Goal: Navigation & Orientation: Find specific page/section

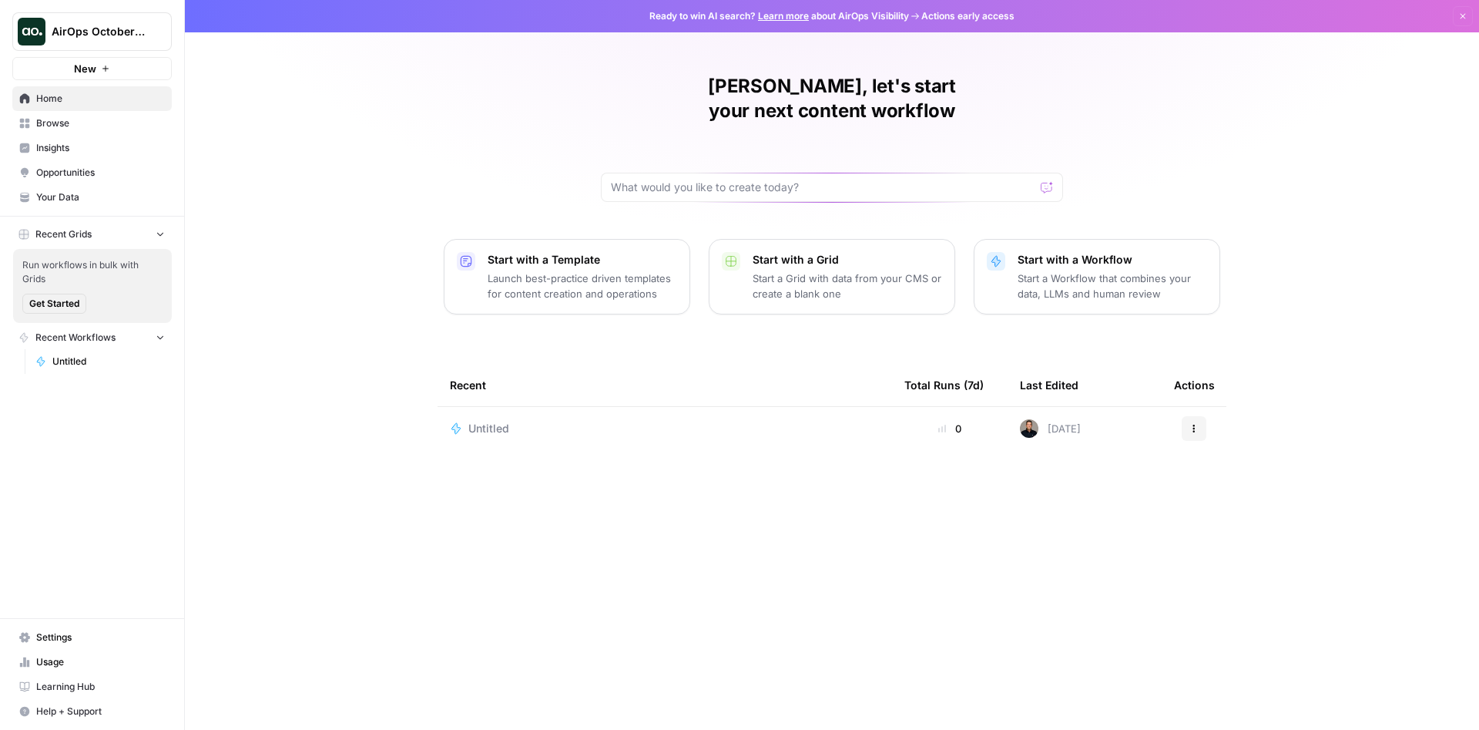
click at [76, 176] on span "Opportunities" at bounding box center [100, 173] width 129 height 14
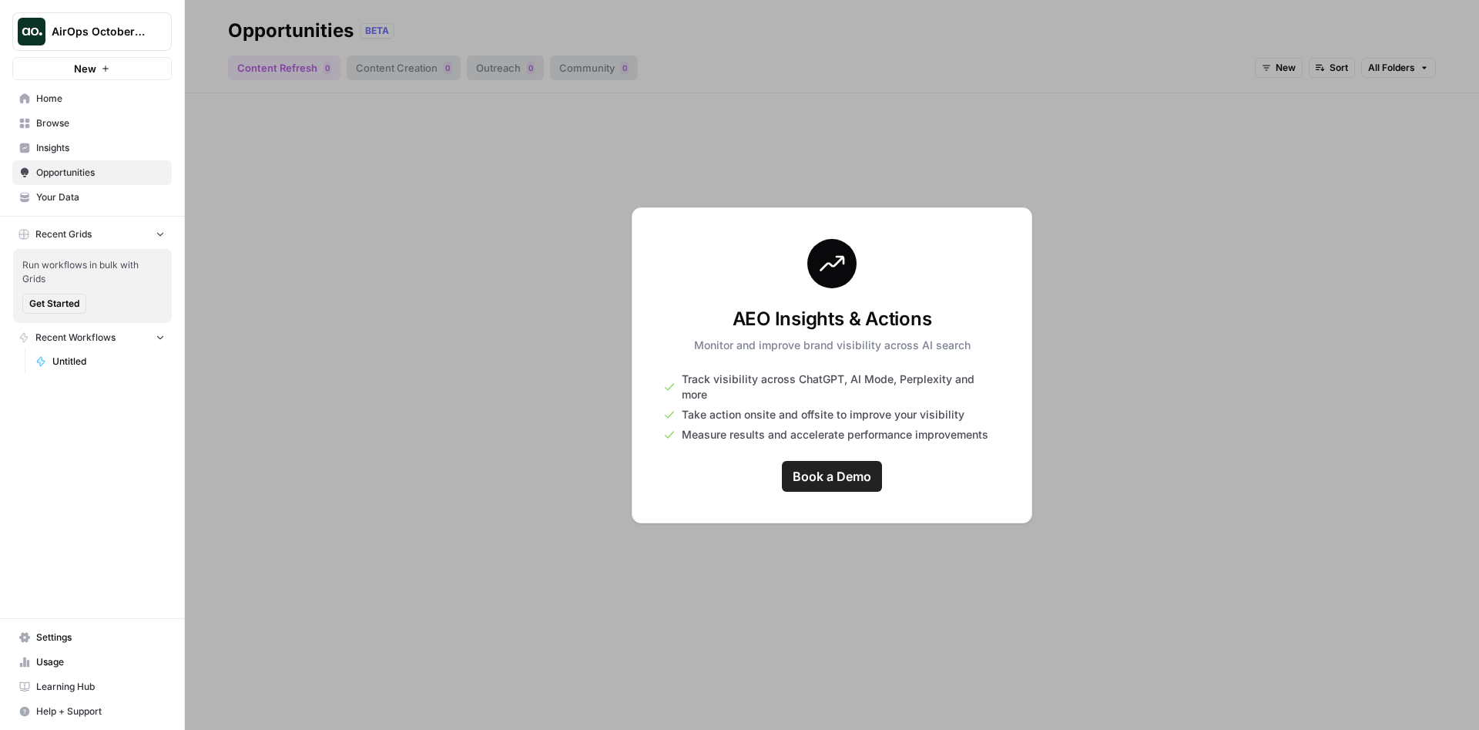
click at [70, 143] on span "Insights" at bounding box center [100, 148] width 129 height 14
click at [70, 125] on span "Browse" at bounding box center [100, 123] width 129 height 14
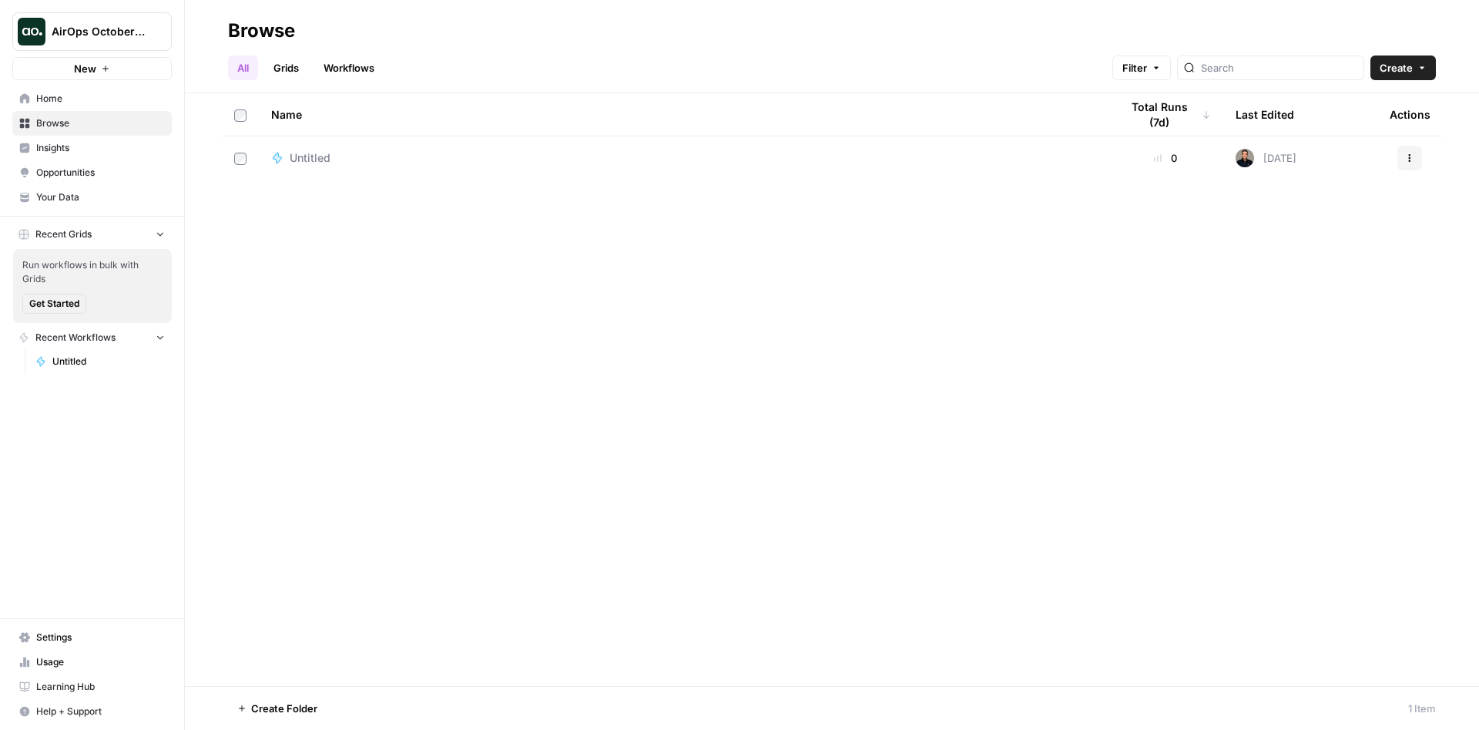
click at [63, 92] on span "Home" at bounding box center [100, 99] width 129 height 14
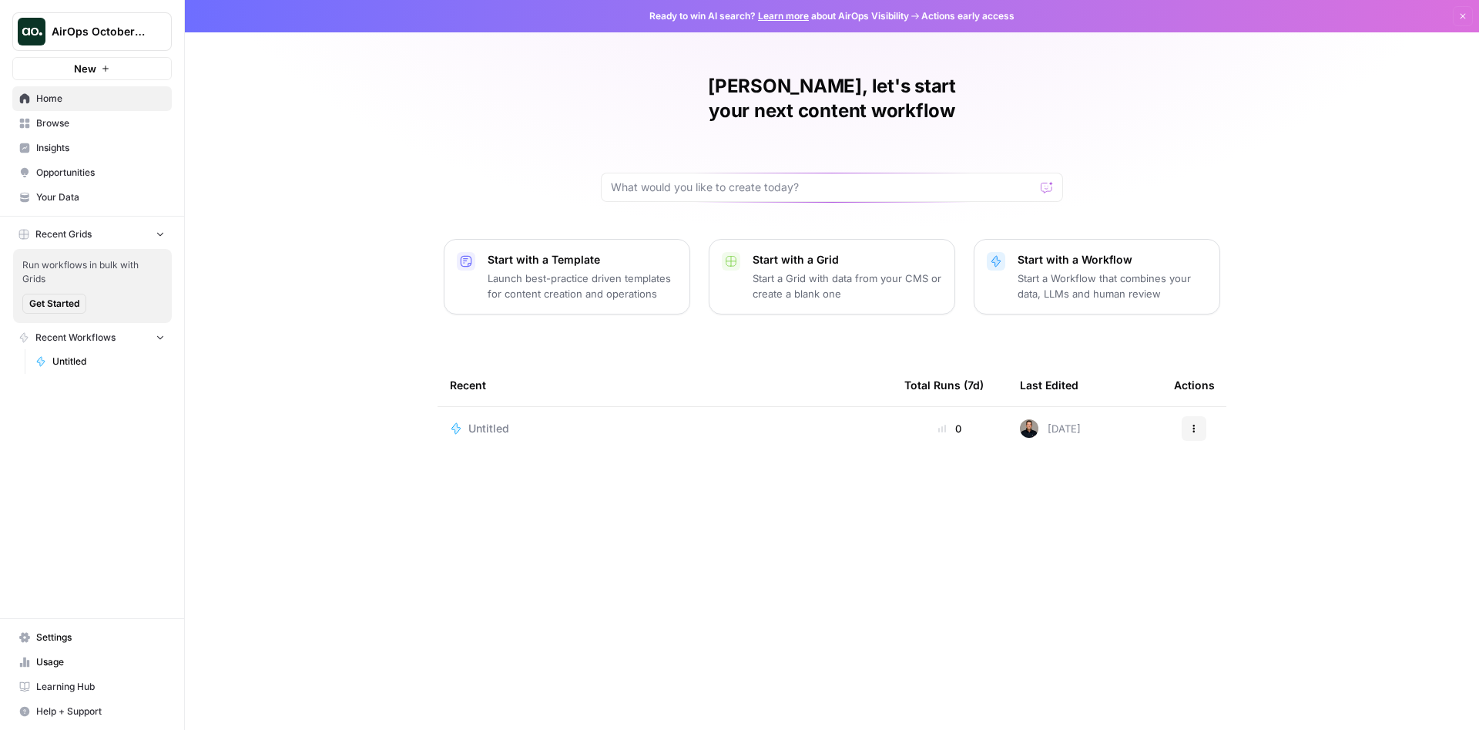
click at [79, 635] on span "Settings" at bounding box center [100, 637] width 129 height 14
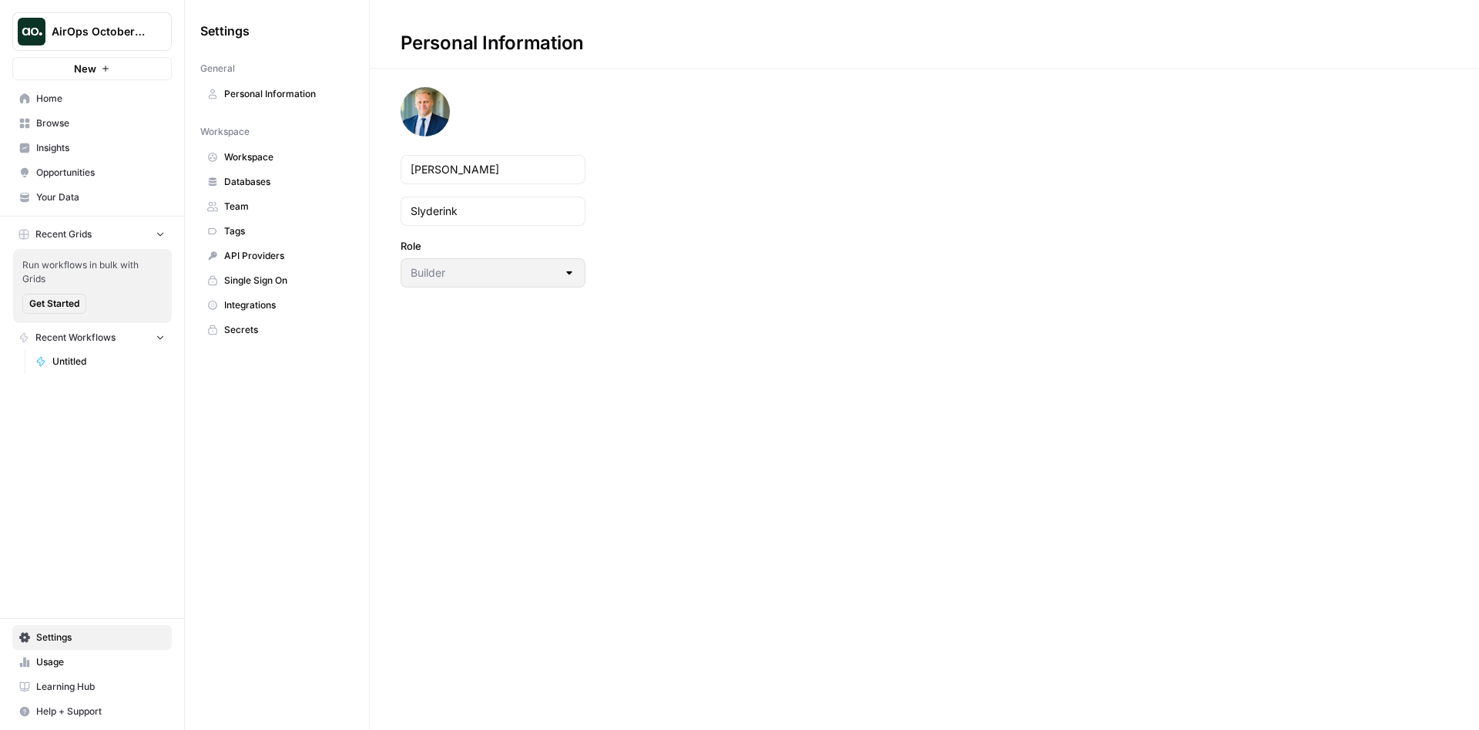
click at [49, 659] on span "Usage" at bounding box center [100, 662] width 129 height 14
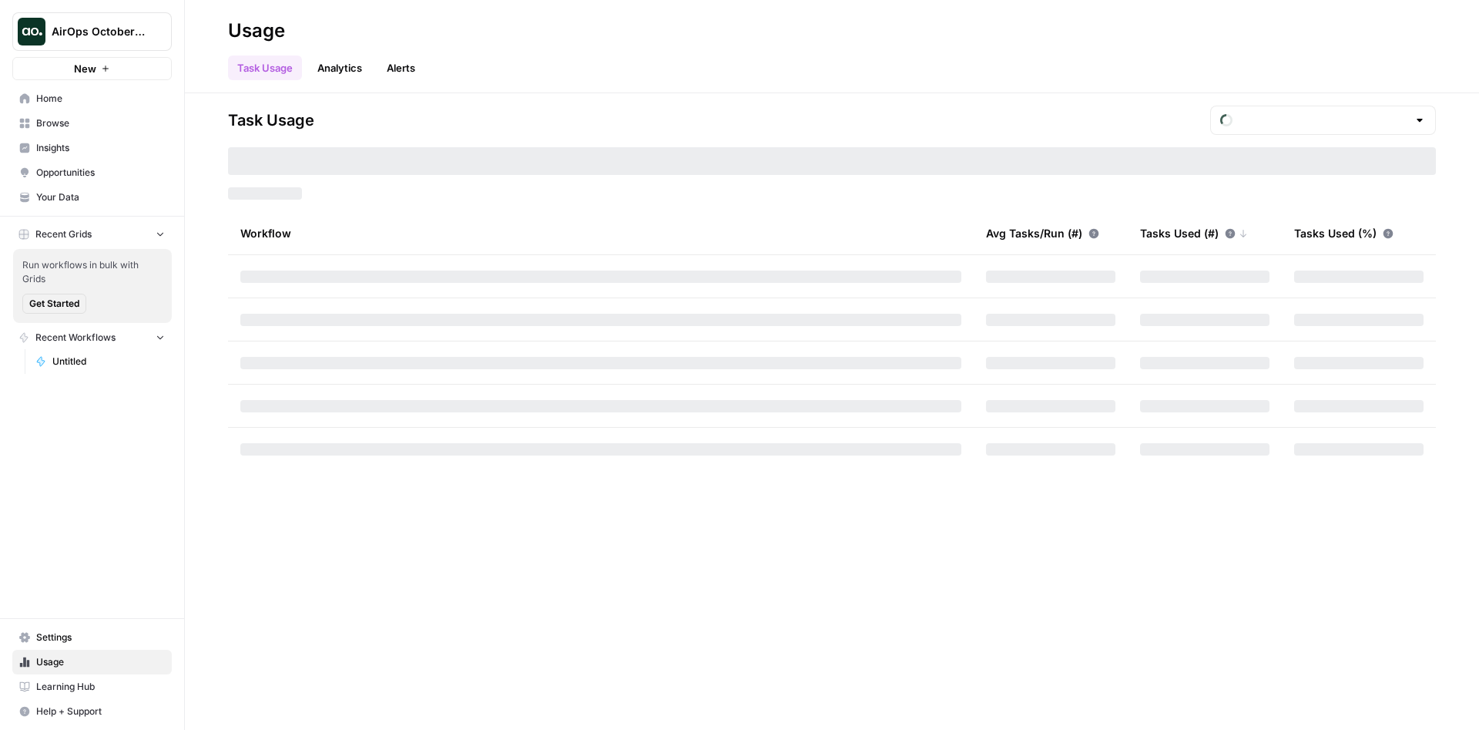
type input "October Tasks"
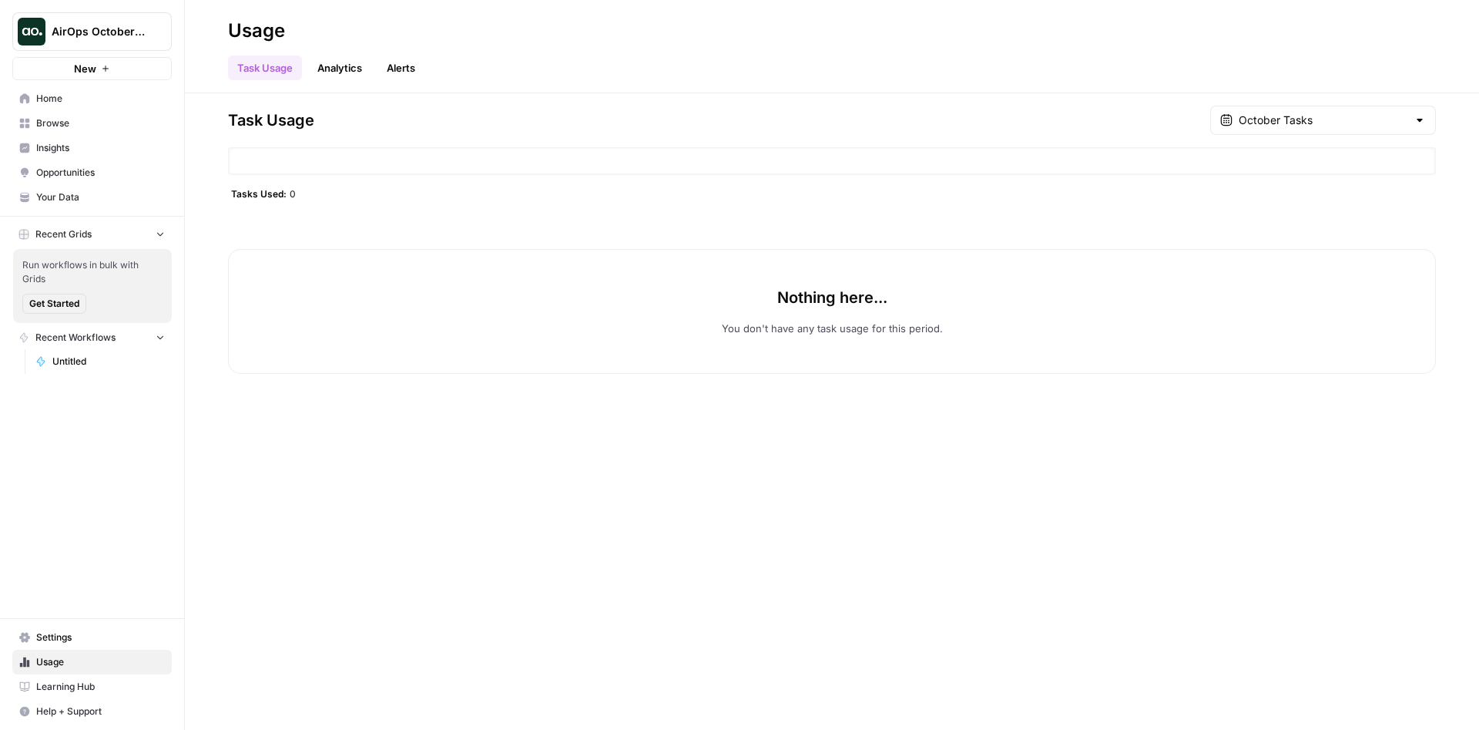
click at [320, 68] on link "Analytics" at bounding box center [339, 67] width 63 height 25
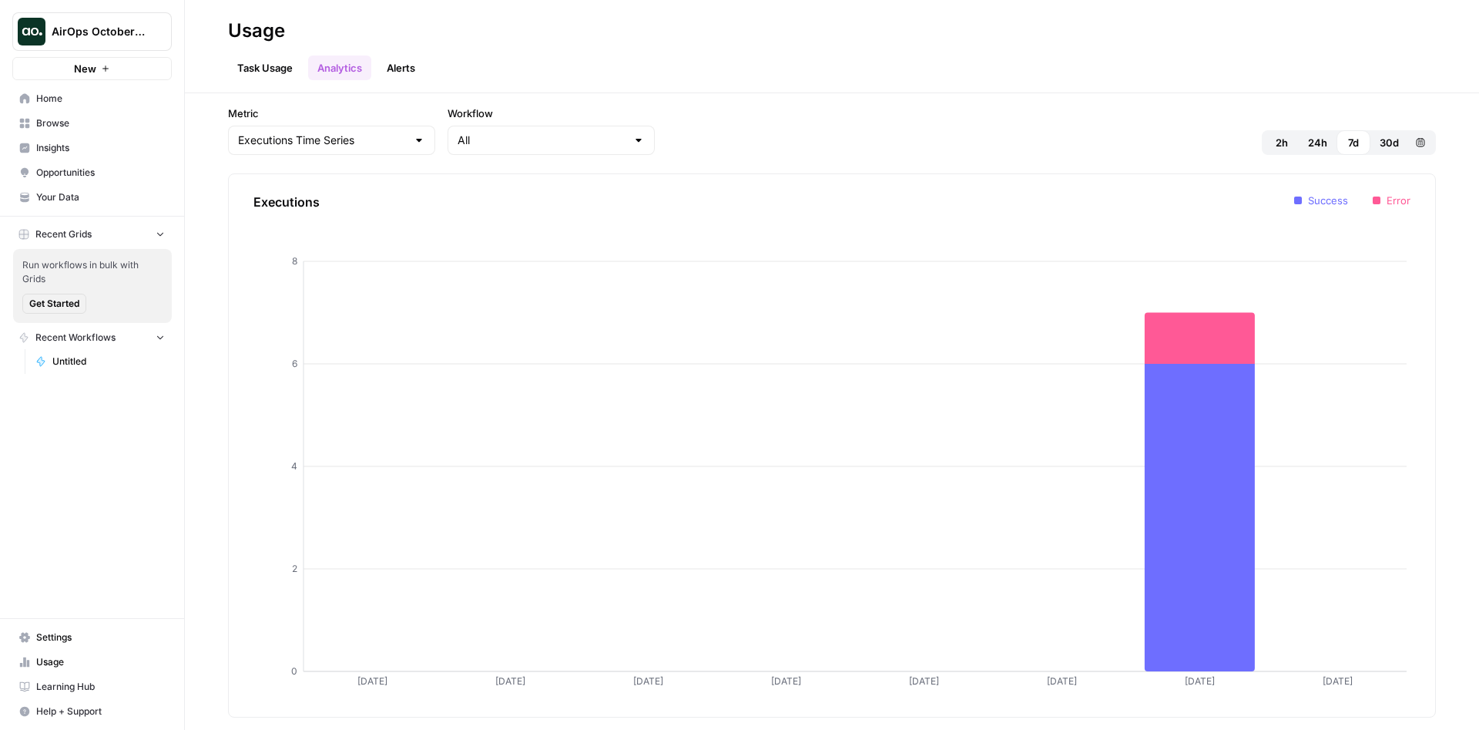
click at [406, 75] on link "Alerts" at bounding box center [400, 67] width 47 height 25
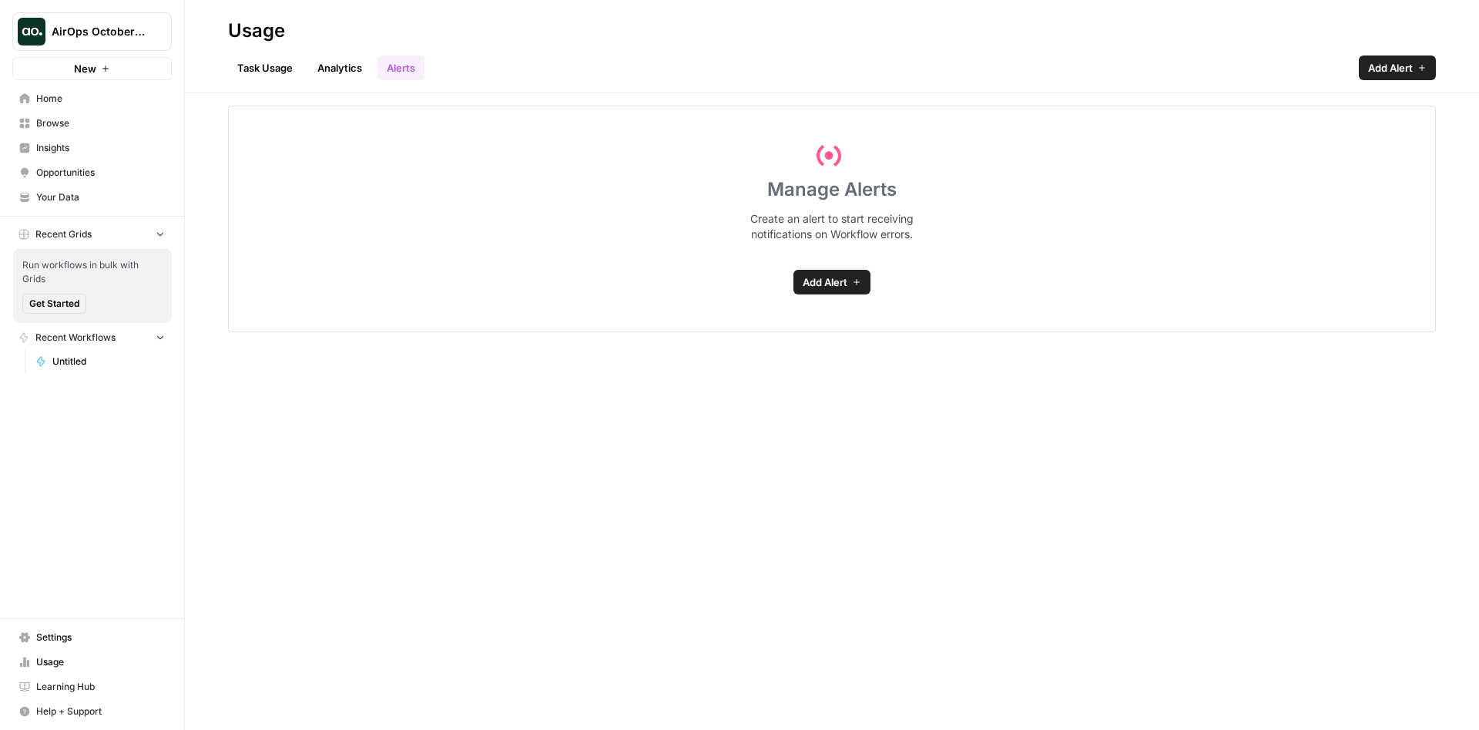
click at [353, 69] on link "Analytics" at bounding box center [339, 67] width 63 height 25
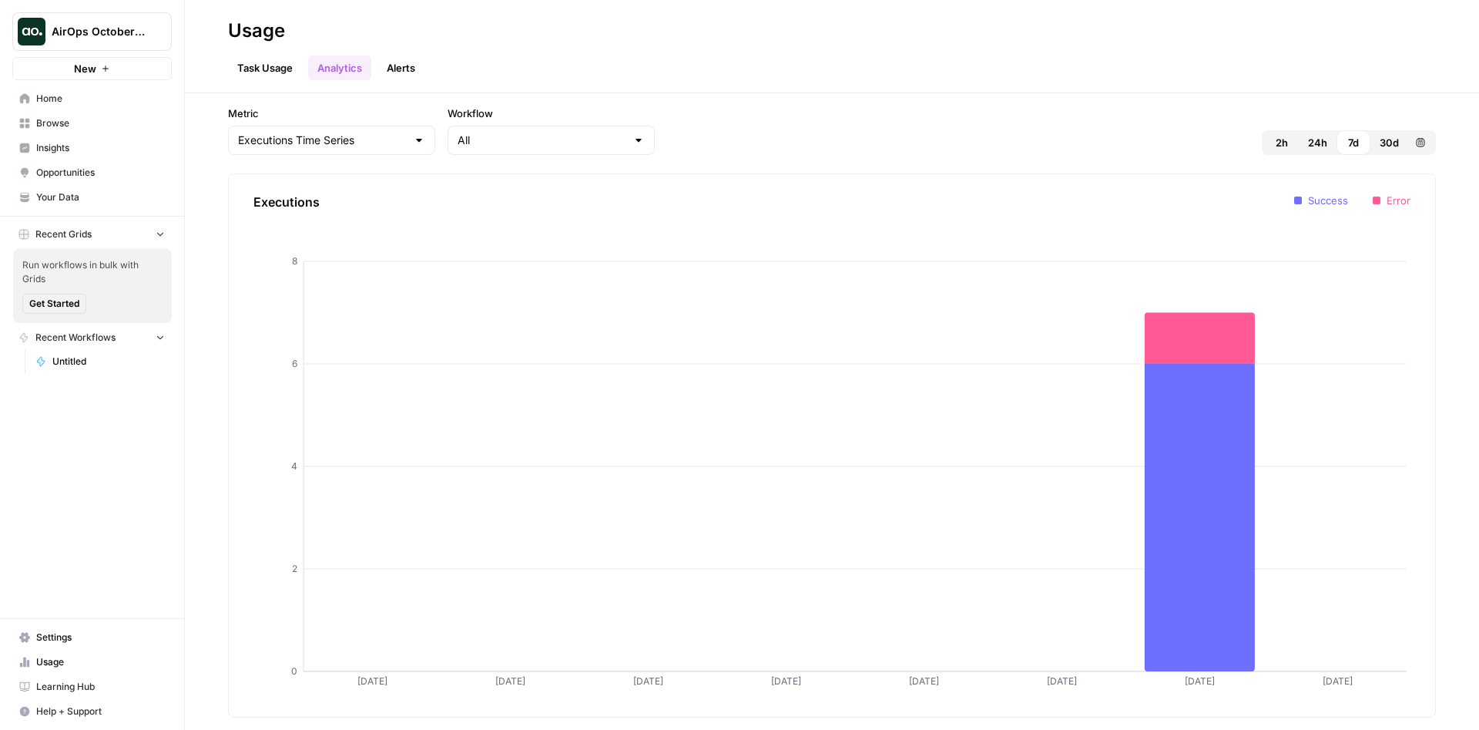
click at [254, 62] on link "Task Usage" at bounding box center [265, 67] width 74 height 25
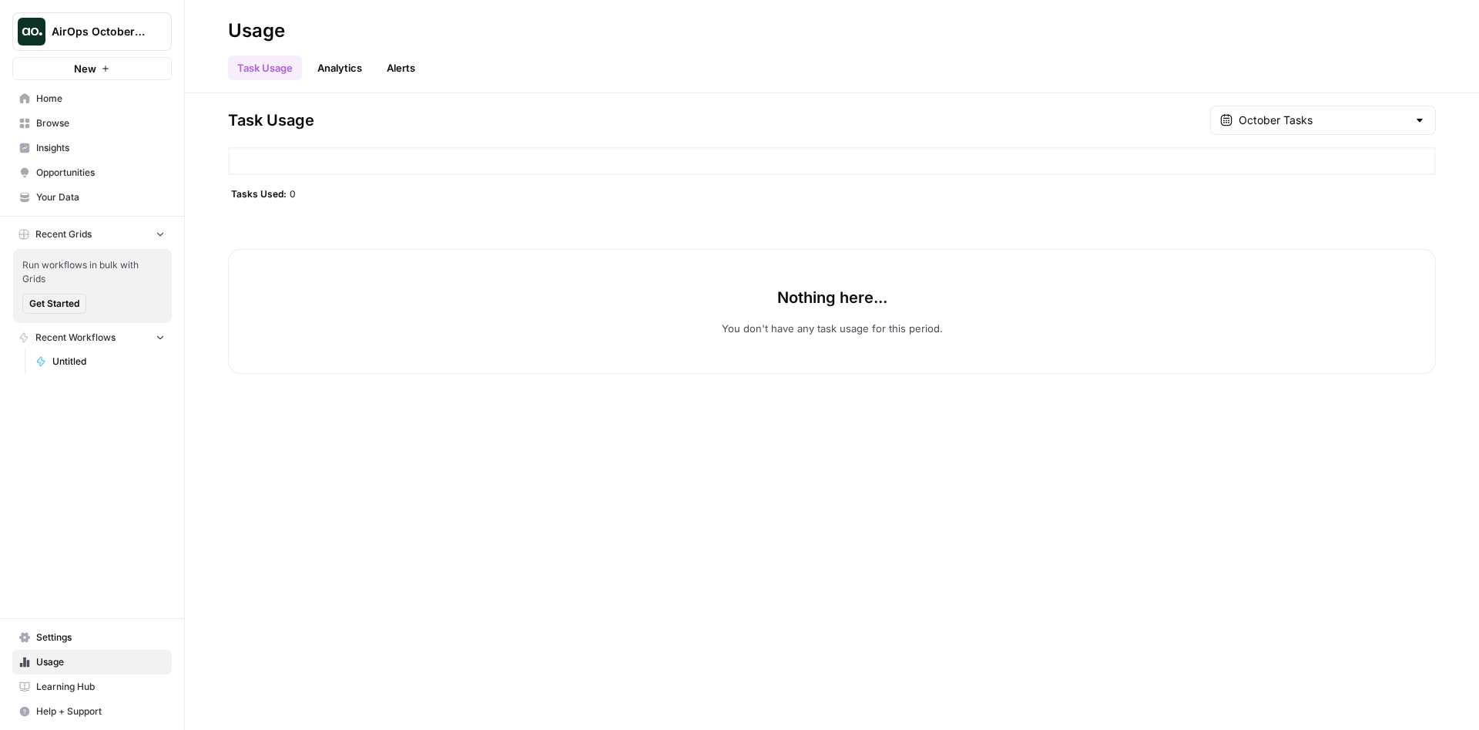
click at [66, 127] on span "Browse" at bounding box center [100, 123] width 129 height 14
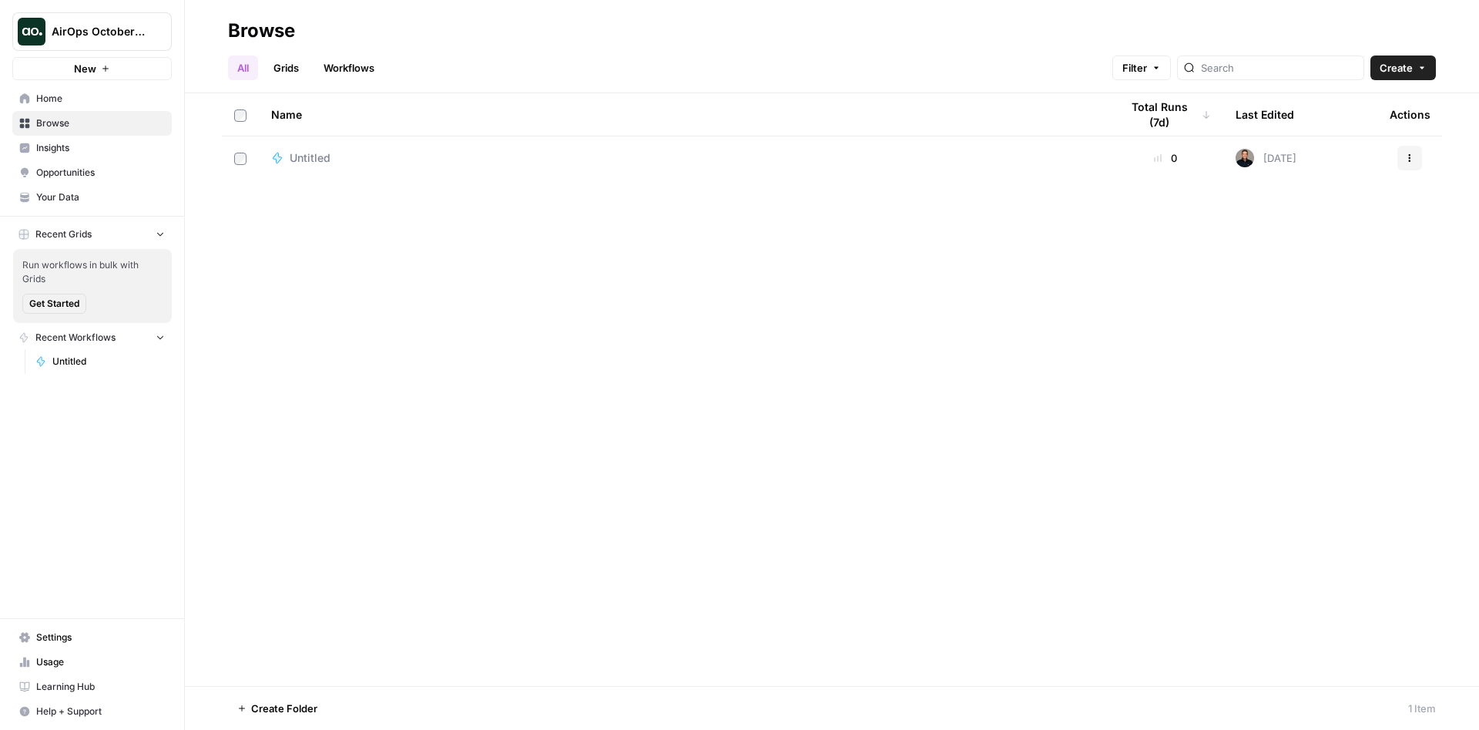
click at [91, 35] on span "AirOps October Cohort" at bounding box center [98, 31] width 93 height 15
click at [99, 139] on span "[PERSON_NAME] Financials" at bounding box center [148, 140] width 203 height 15
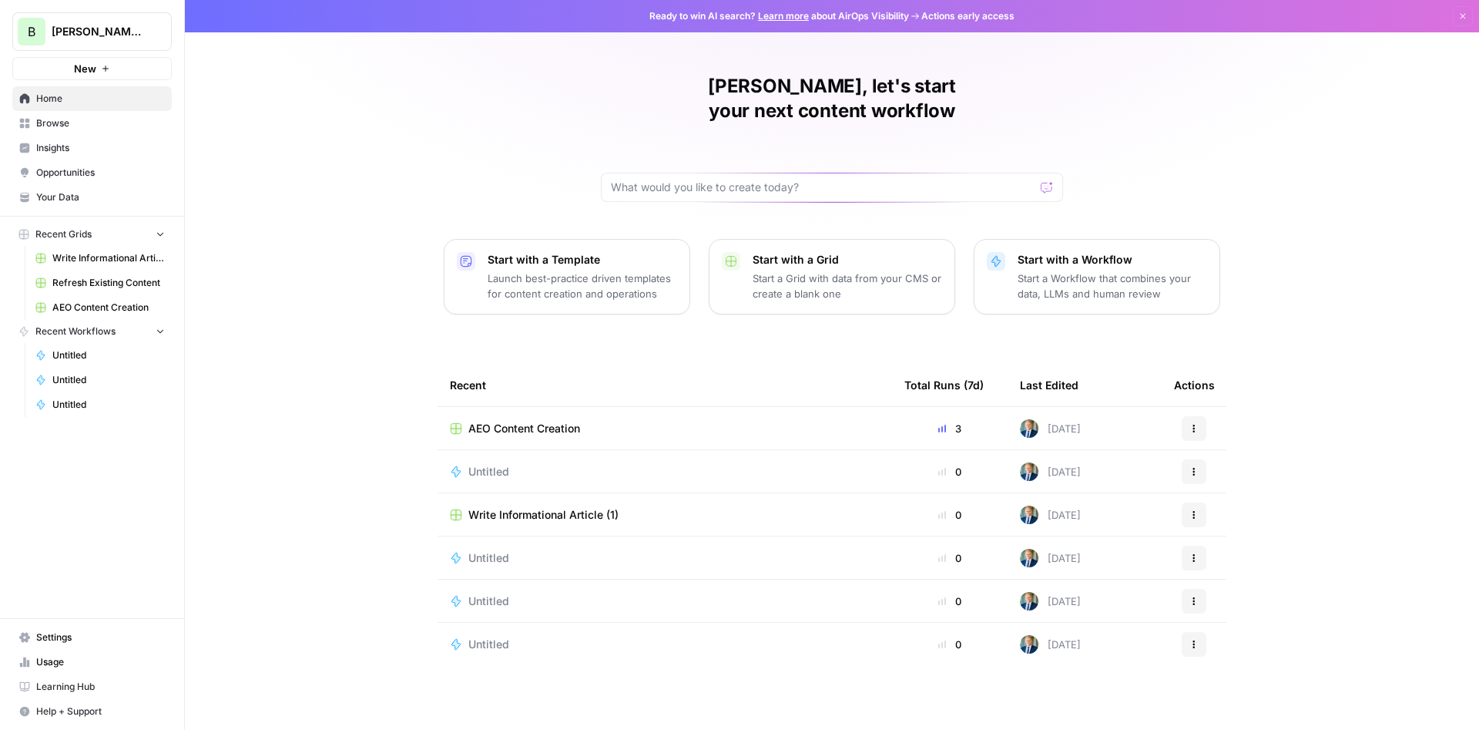
click at [80, 163] on link "Opportunities" at bounding box center [91, 172] width 159 height 25
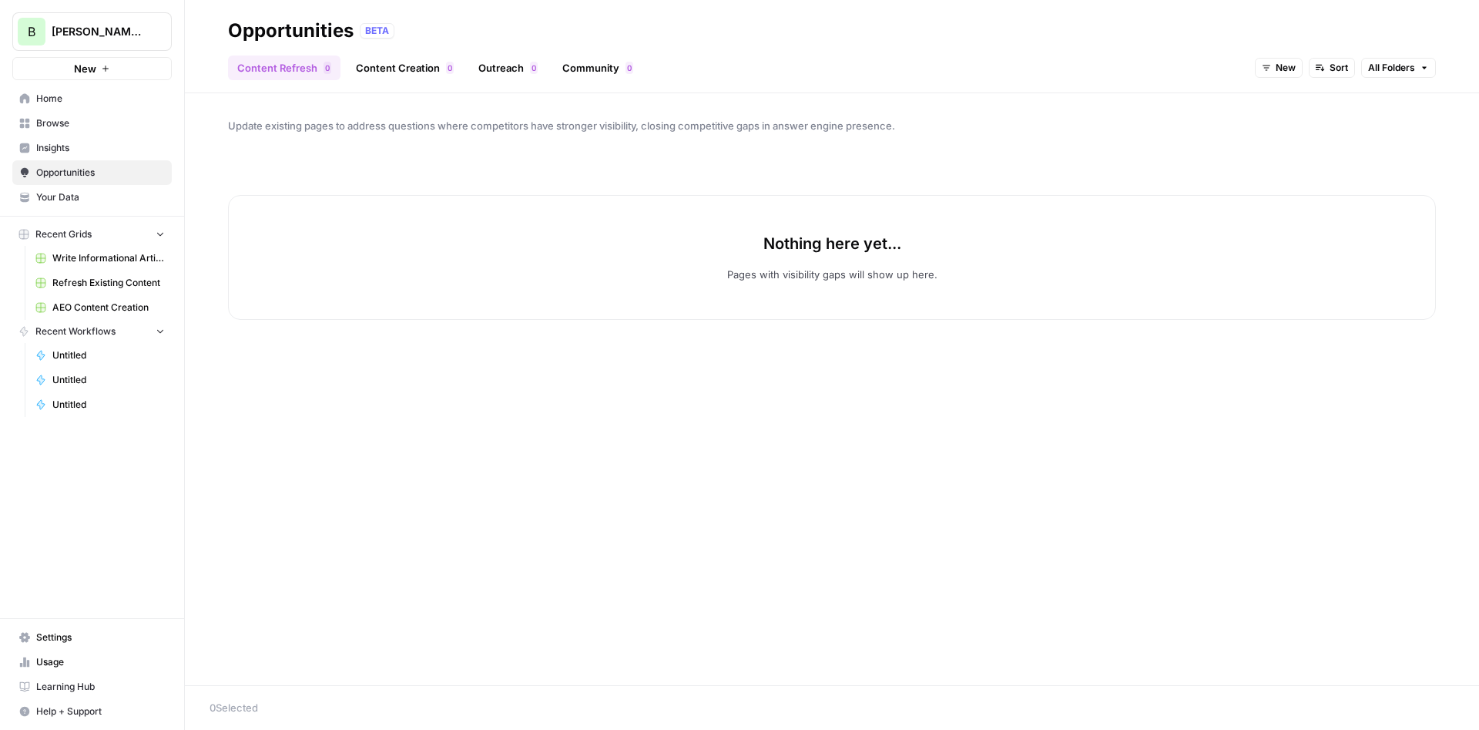
click at [81, 144] on span "Insights" at bounding box center [100, 148] width 129 height 14
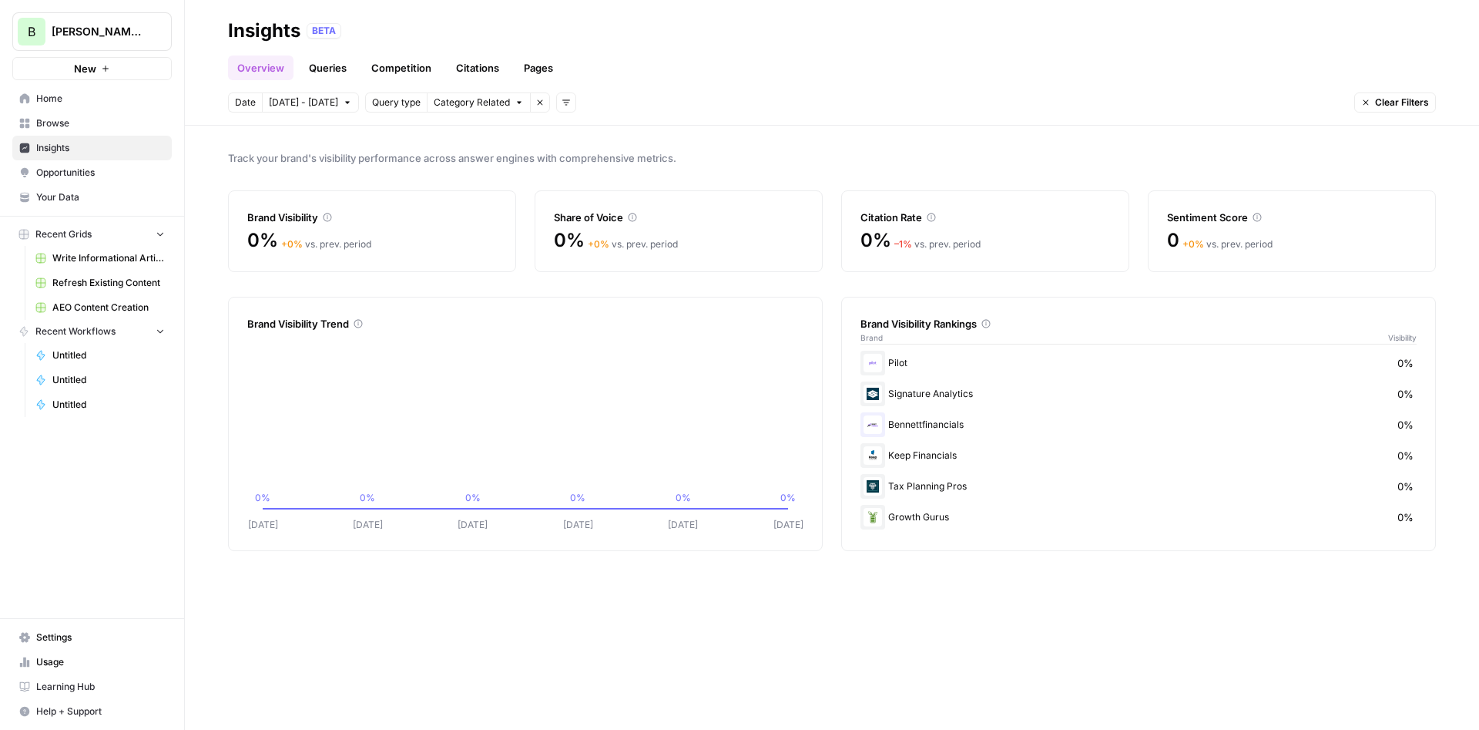
click at [334, 74] on link "Queries" at bounding box center [328, 67] width 56 height 25
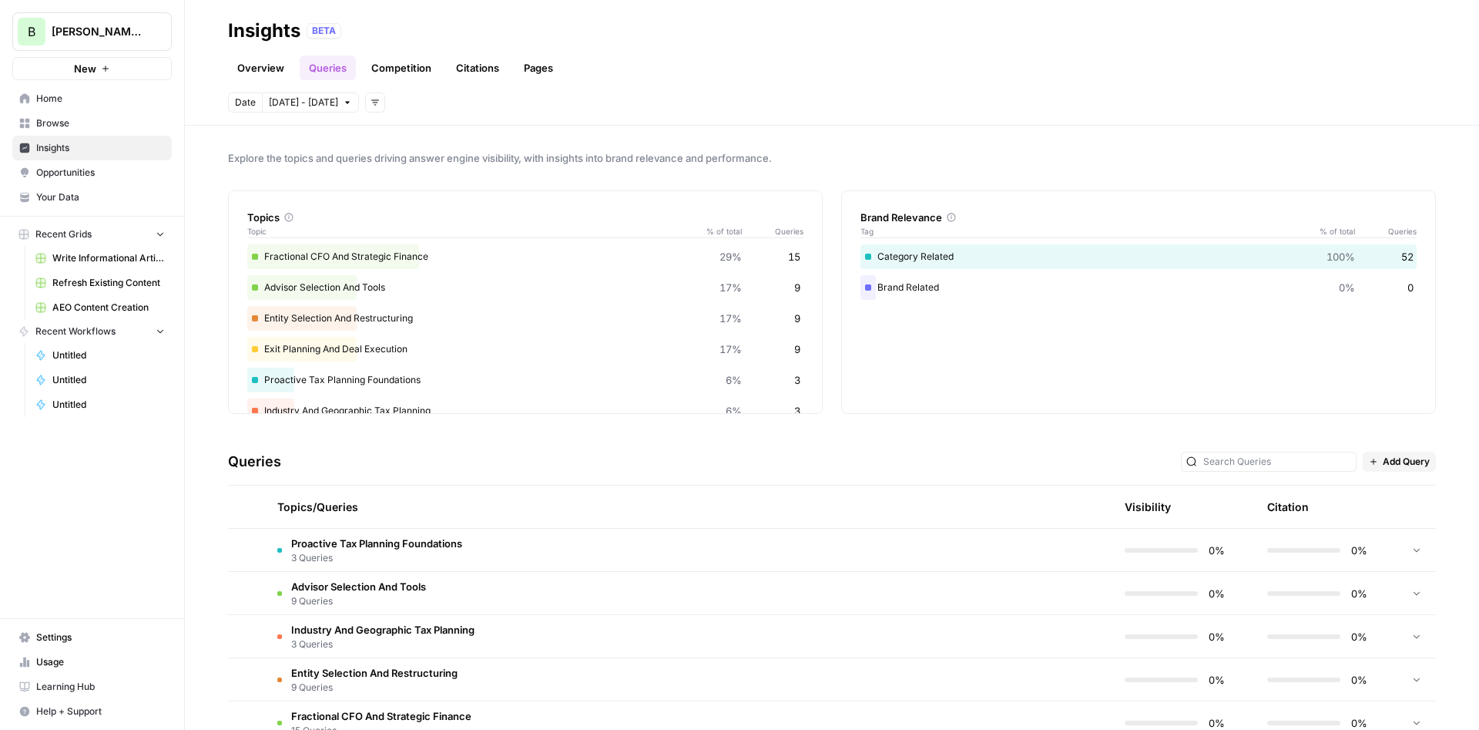
click at [400, 63] on link "Competition" at bounding box center [401, 67] width 79 height 25
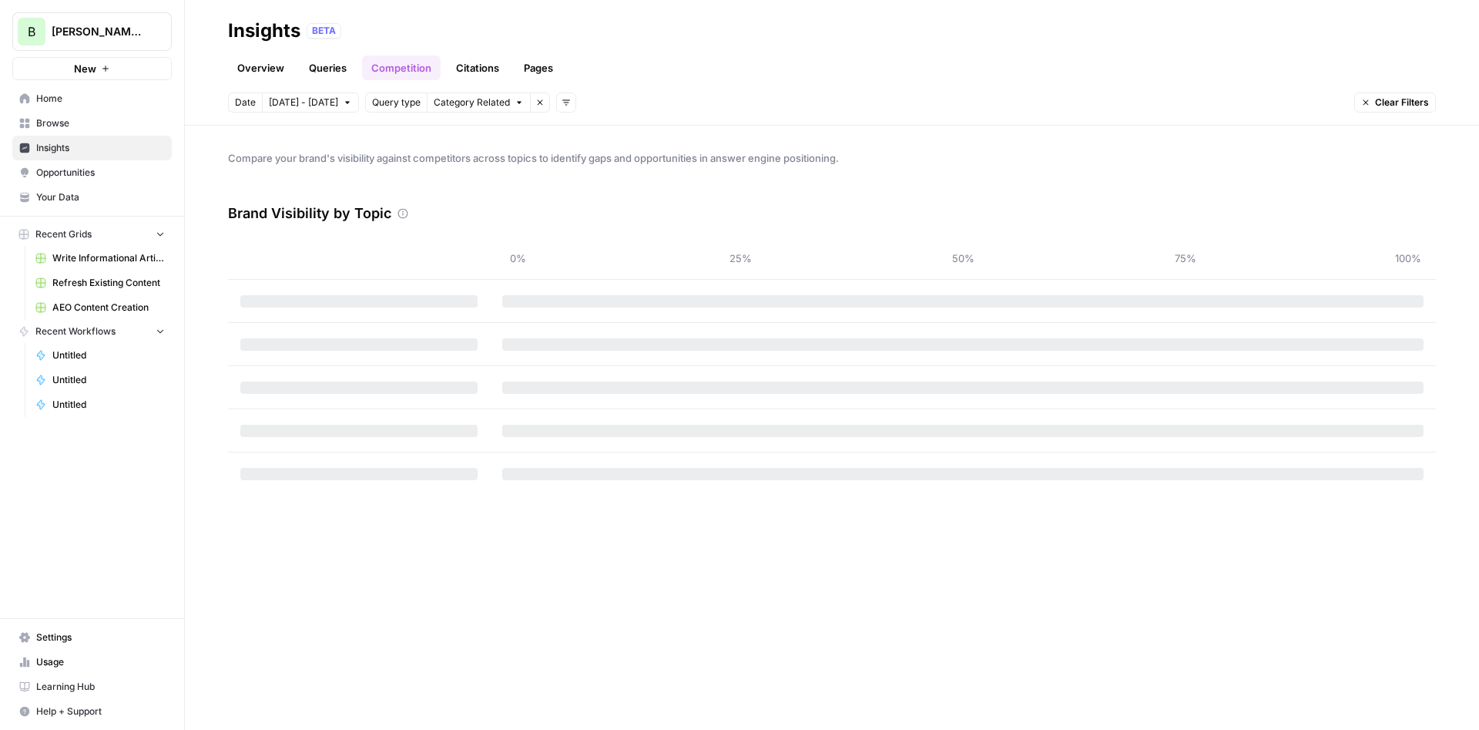
click at [82, 170] on span "Opportunities" at bounding box center [100, 173] width 129 height 14
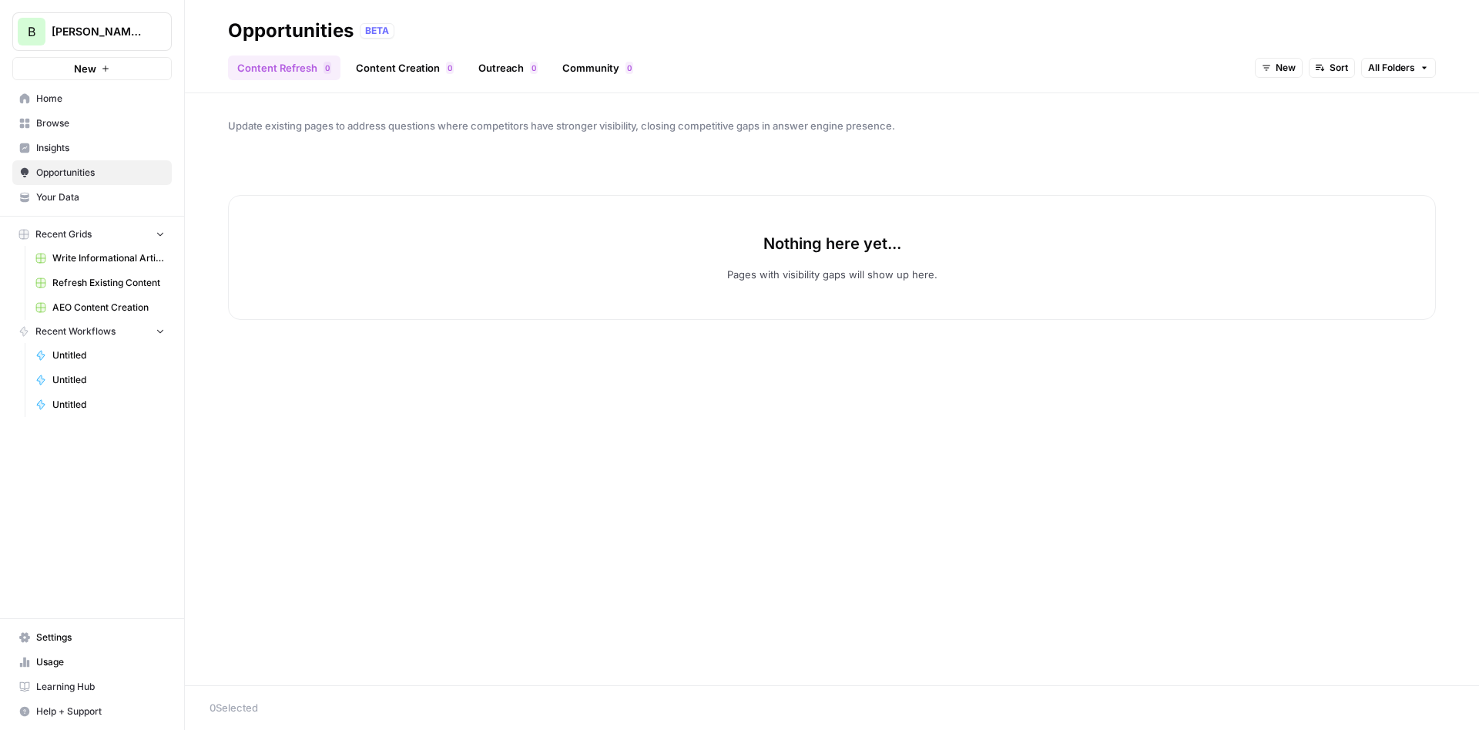
click at [59, 118] on span "Browse" at bounding box center [100, 123] width 129 height 14
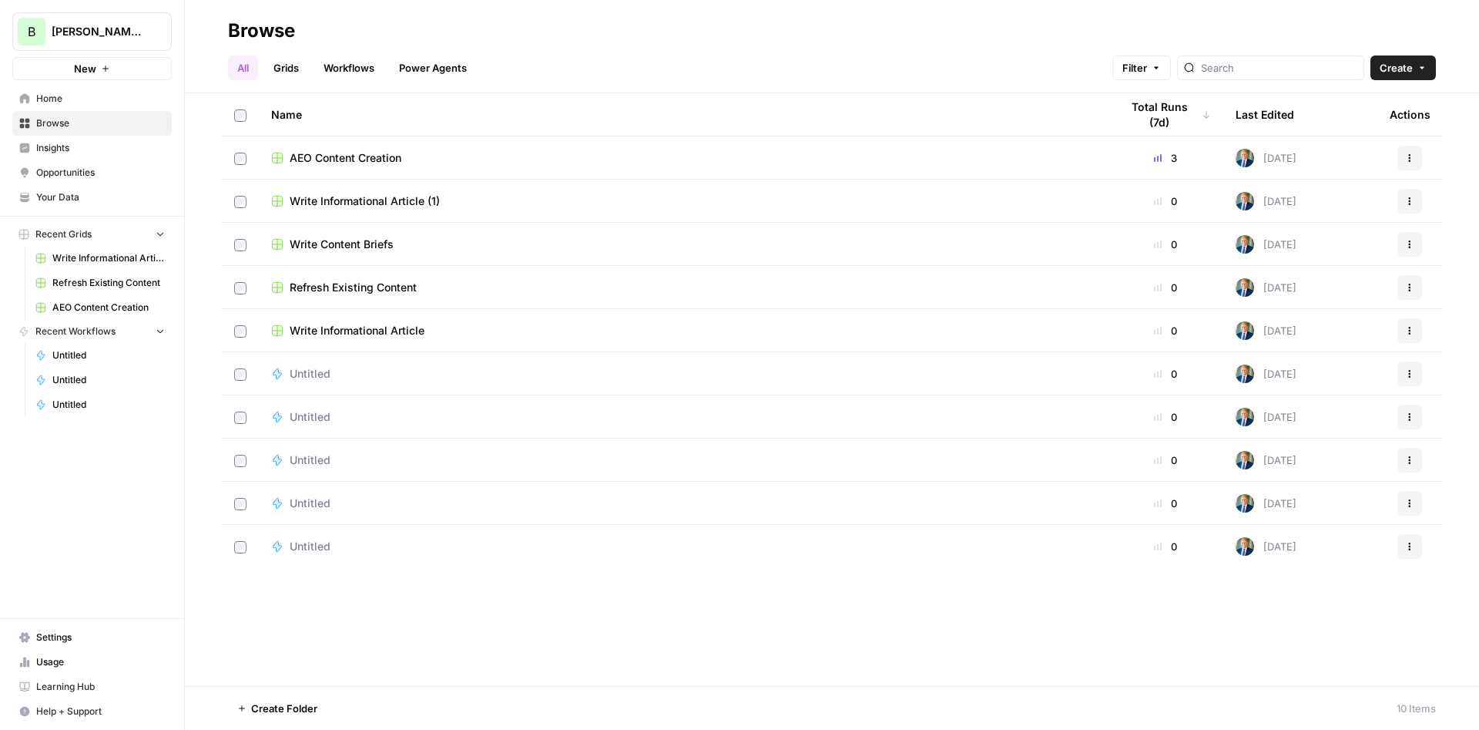
click at [64, 92] on span "Home" at bounding box center [100, 99] width 129 height 14
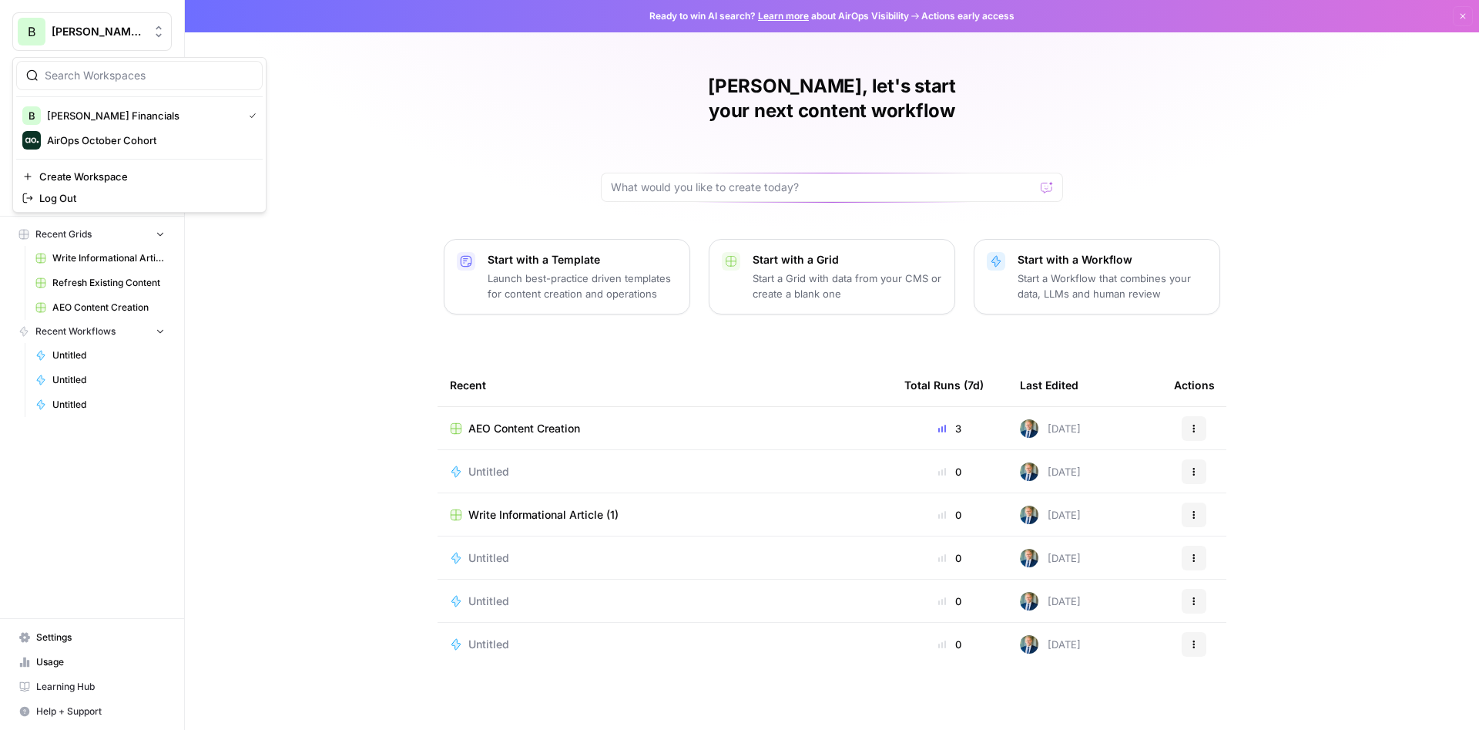
click at [91, 29] on span "[PERSON_NAME] Financials" at bounding box center [98, 31] width 93 height 15
click at [127, 142] on span "AirOps October Cohort" at bounding box center [148, 140] width 203 height 15
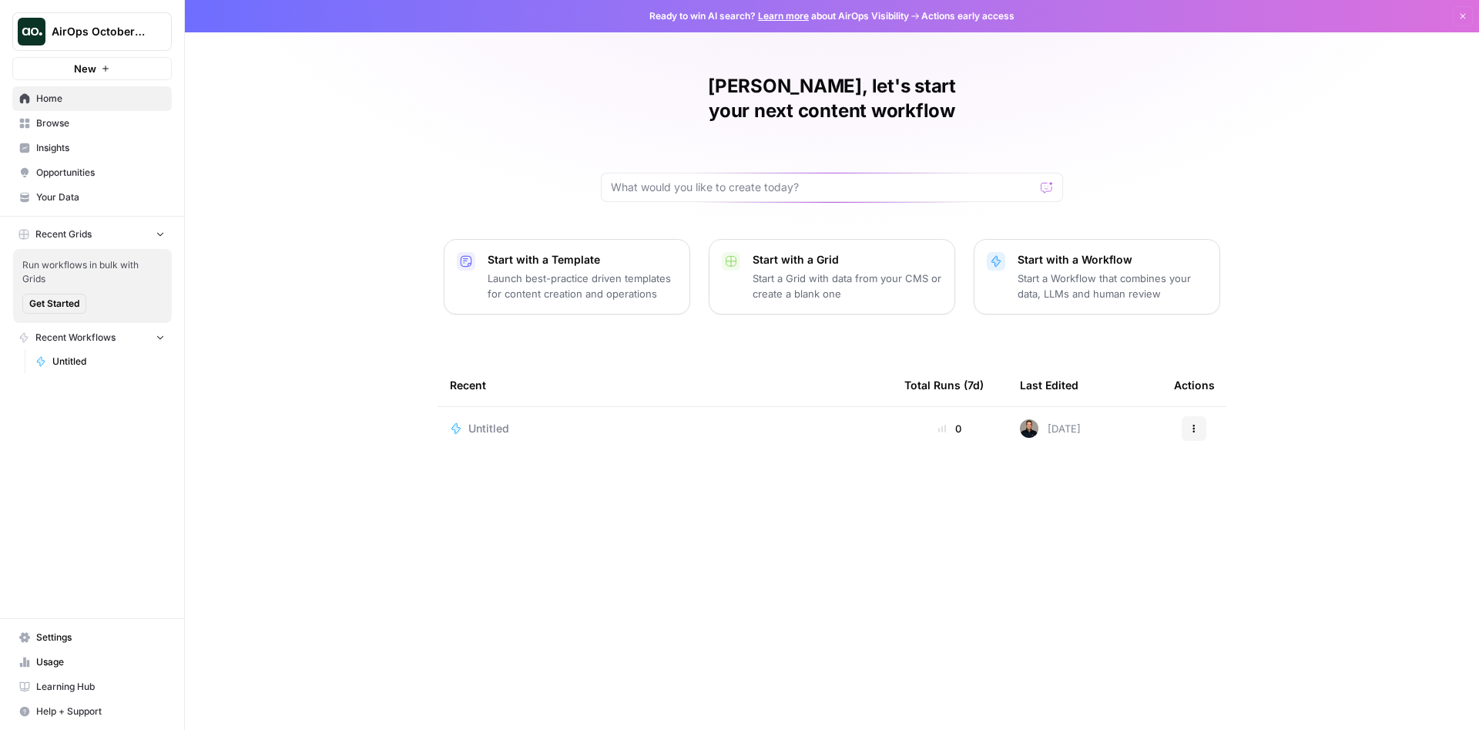
click at [96, 123] on span "Browse" at bounding box center [100, 123] width 129 height 14
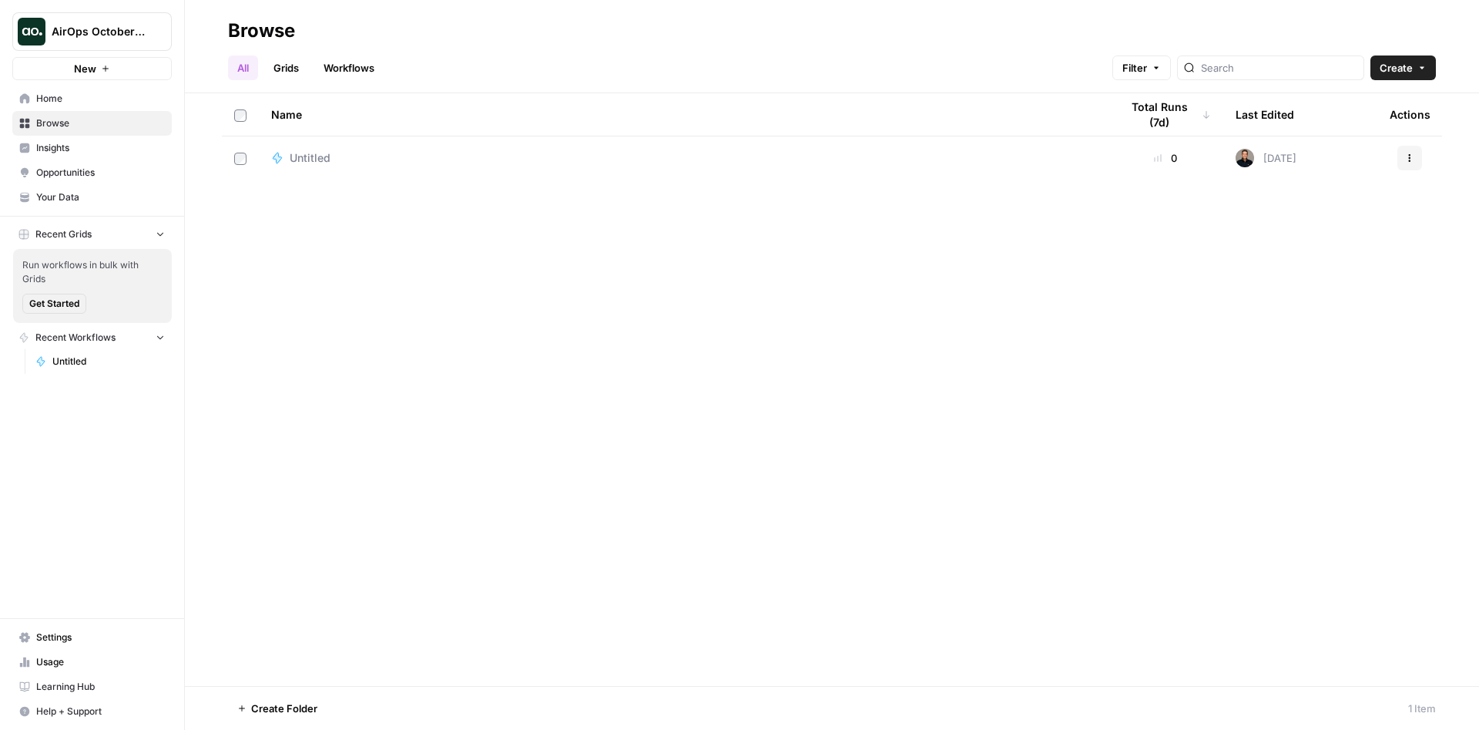
click at [341, 163] on div "Untitled" at bounding box center [316, 157] width 53 height 15
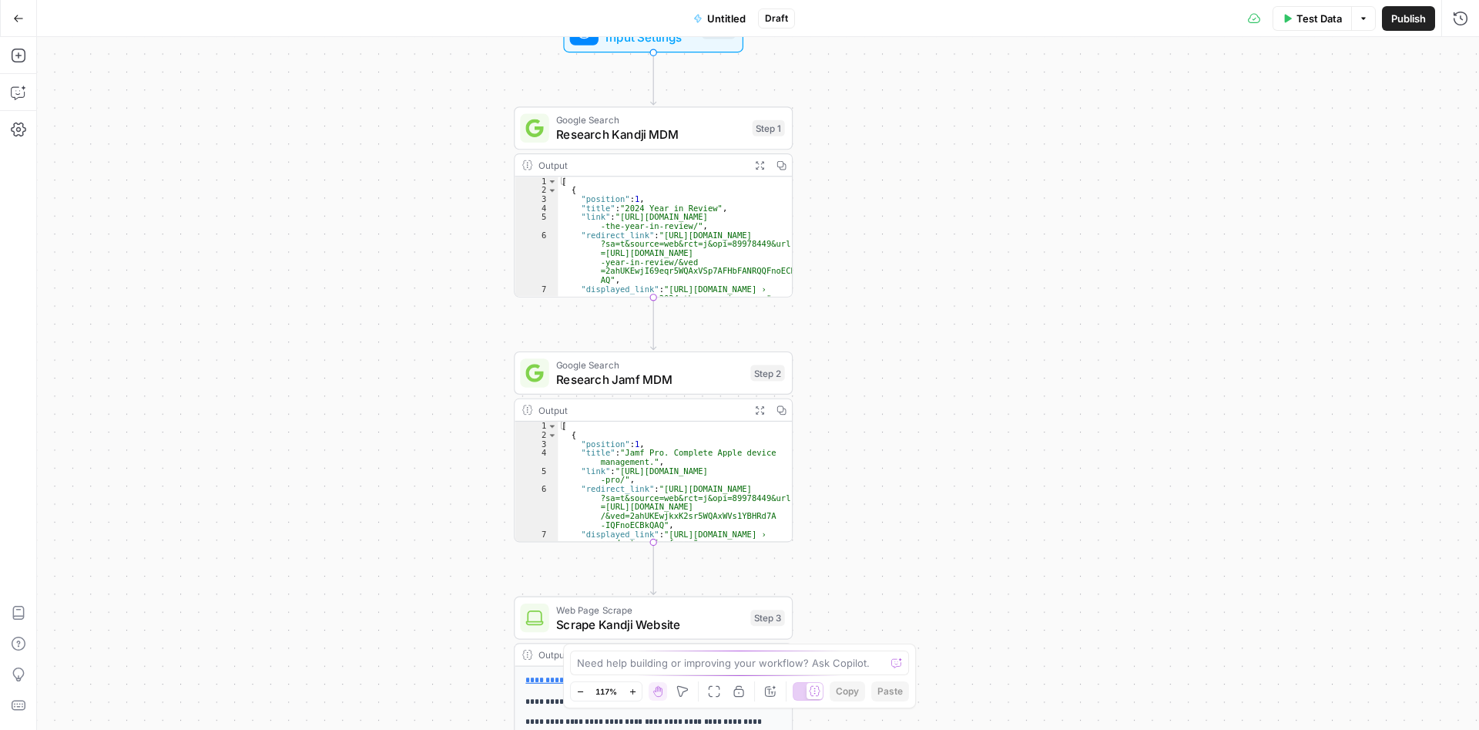
drag, startPoint x: 880, startPoint y: 441, endPoint x: 863, endPoint y: 412, distance: 33.8
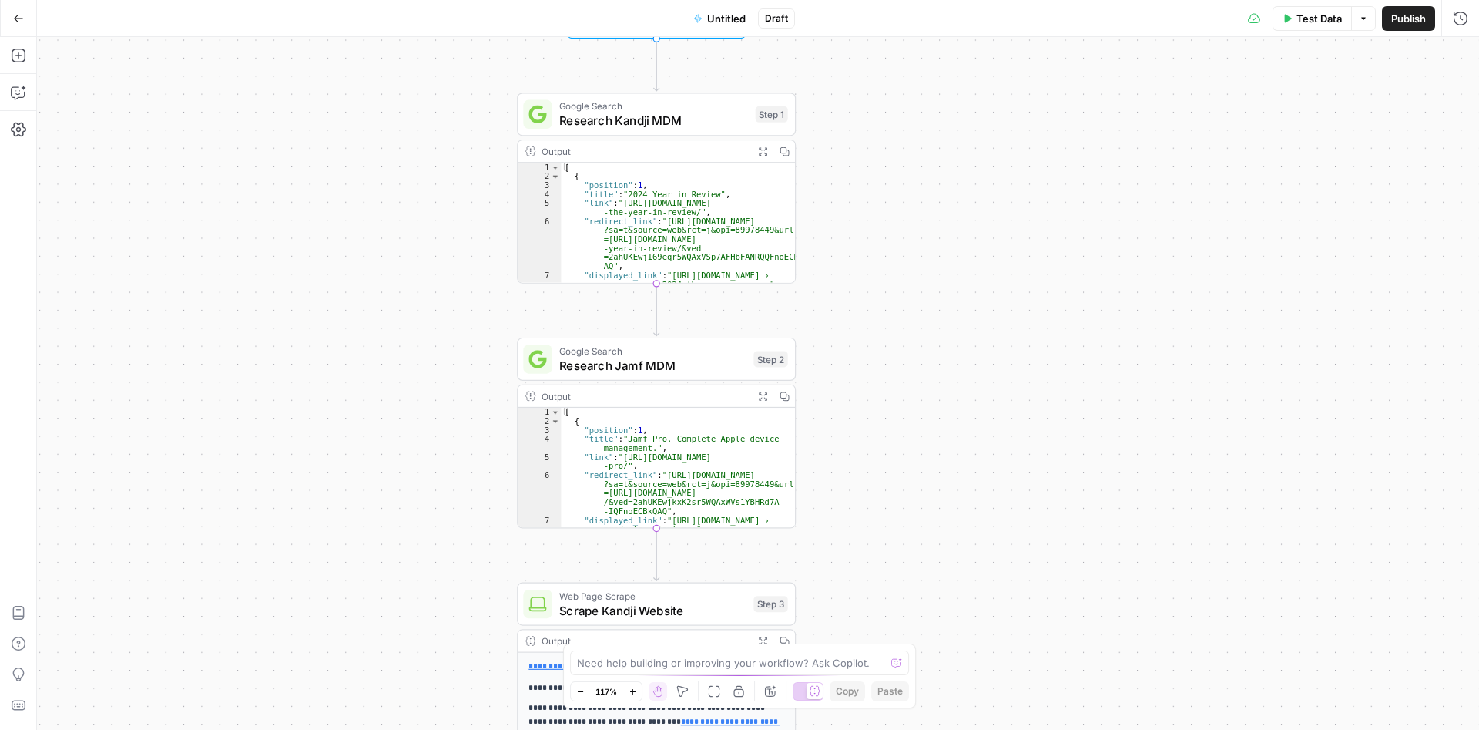
drag, startPoint x: 857, startPoint y: 529, endPoint x: 829, endPoint y: 277, distance: 253.4
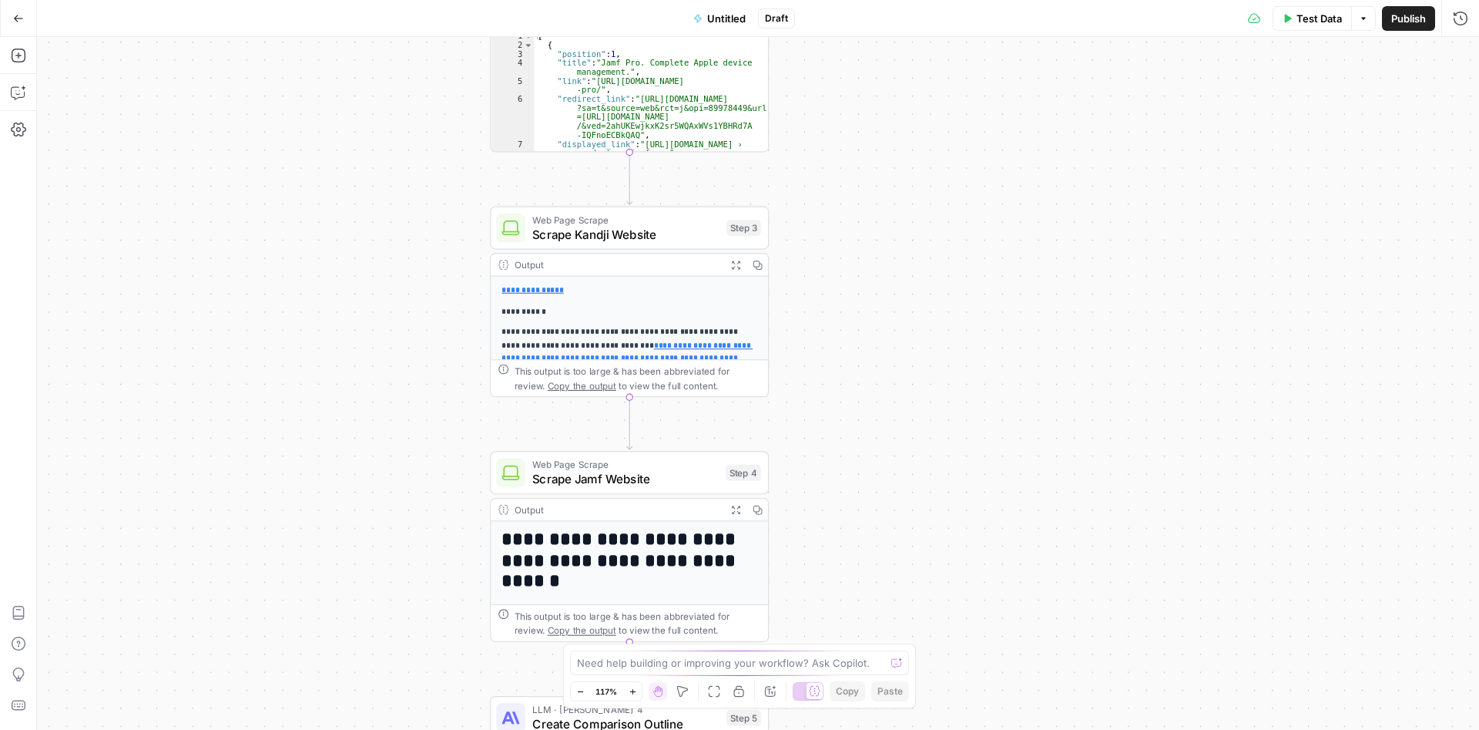
drag, startPoint x: 862, startPoint y: 509, endPoint x: 863, endPoint y: 384, distance: 124.8
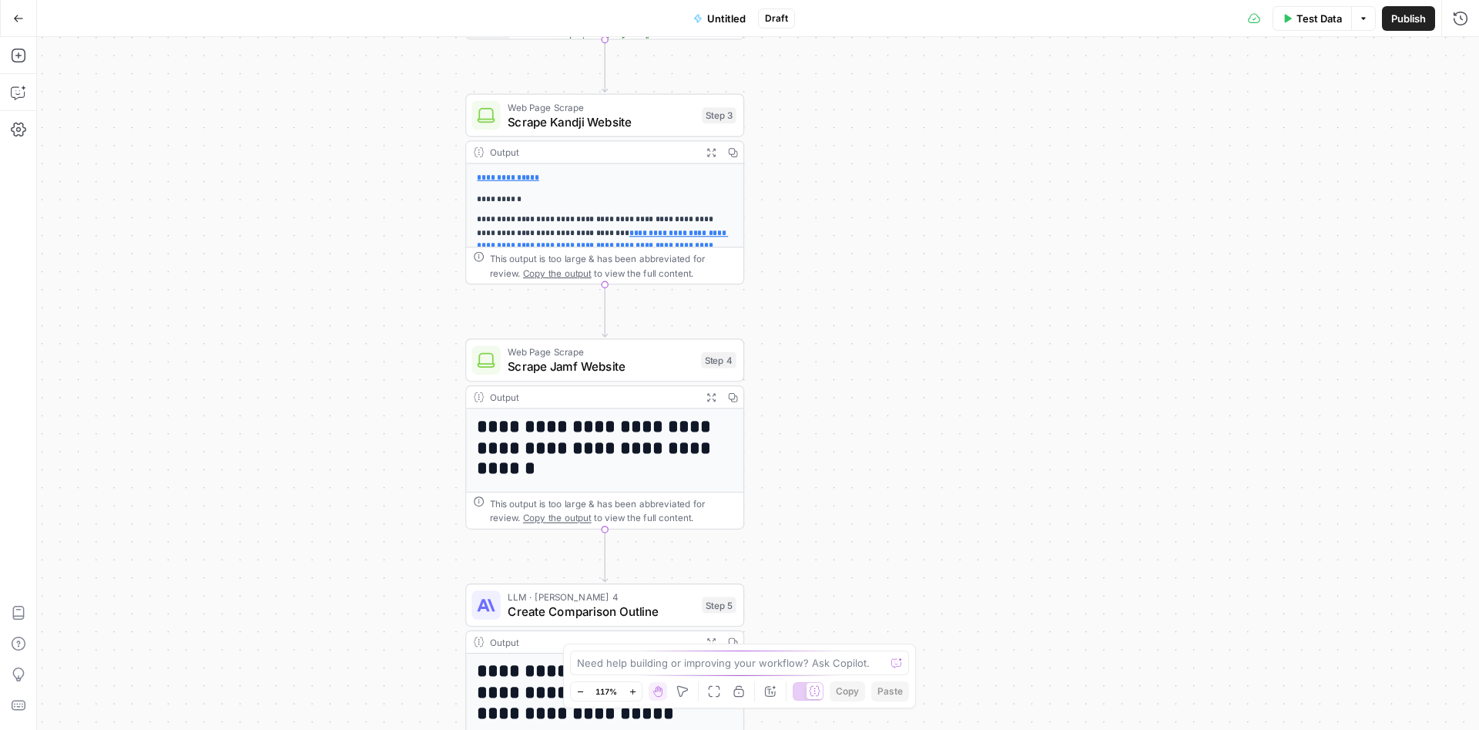
drag, startPoint x: 900, startPoint y: 528, endPoint x: 874, endPoint y: 415, distance: 115.5
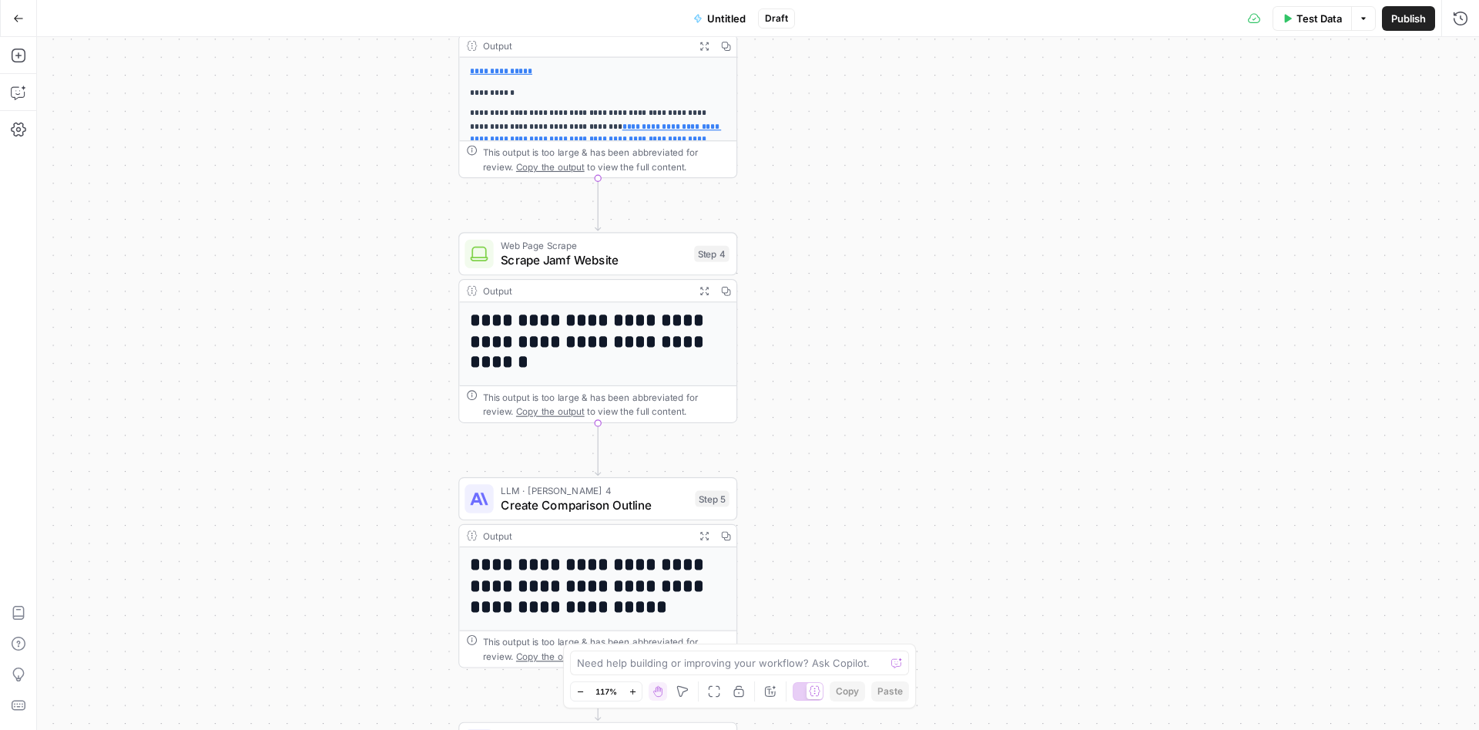
drag, startPoint x: 877, startPoint y: 451, endPoint x: 881, endPoint y: 387, distance: 64.0
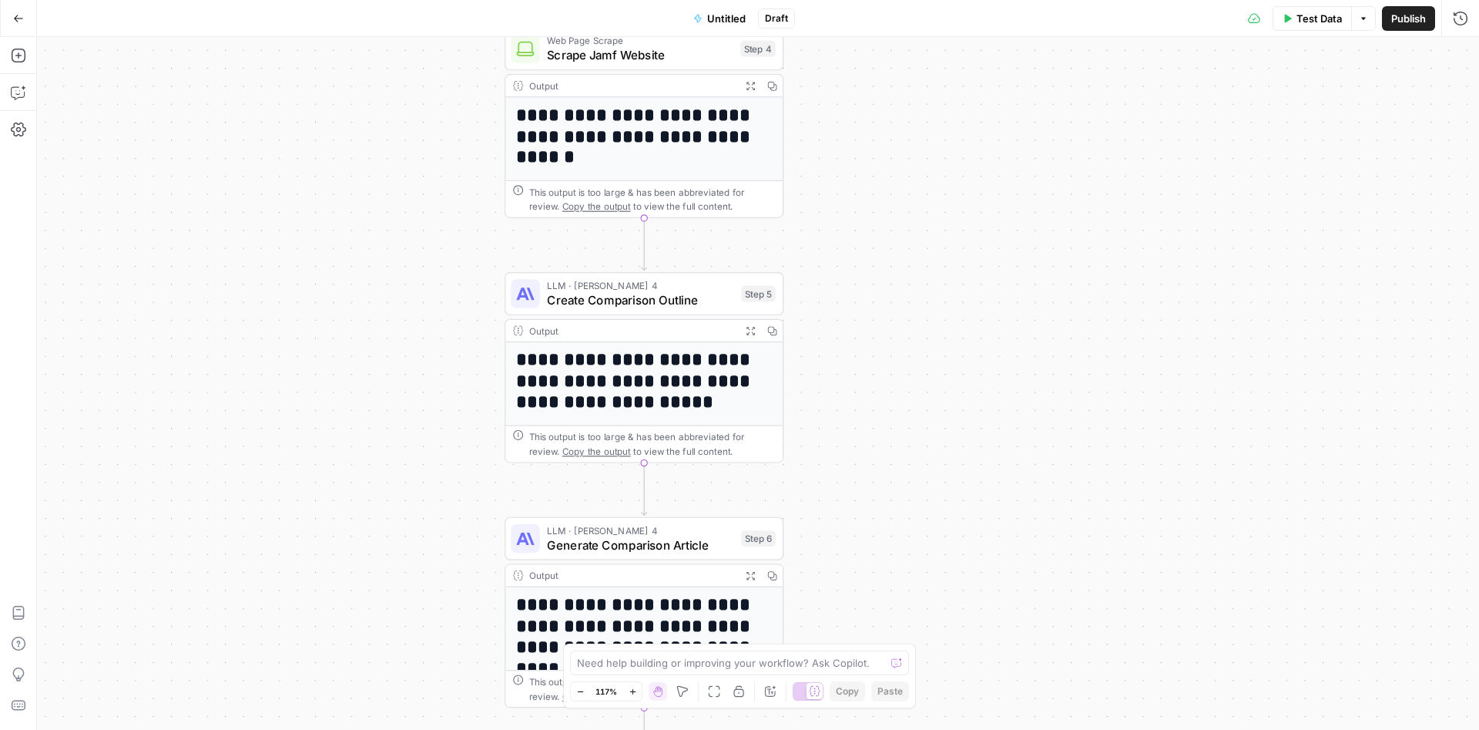
drag, startPoint x: 876, startPoint y: 518, endPoint x: 919, endPoint y: 376, distance: 148.9
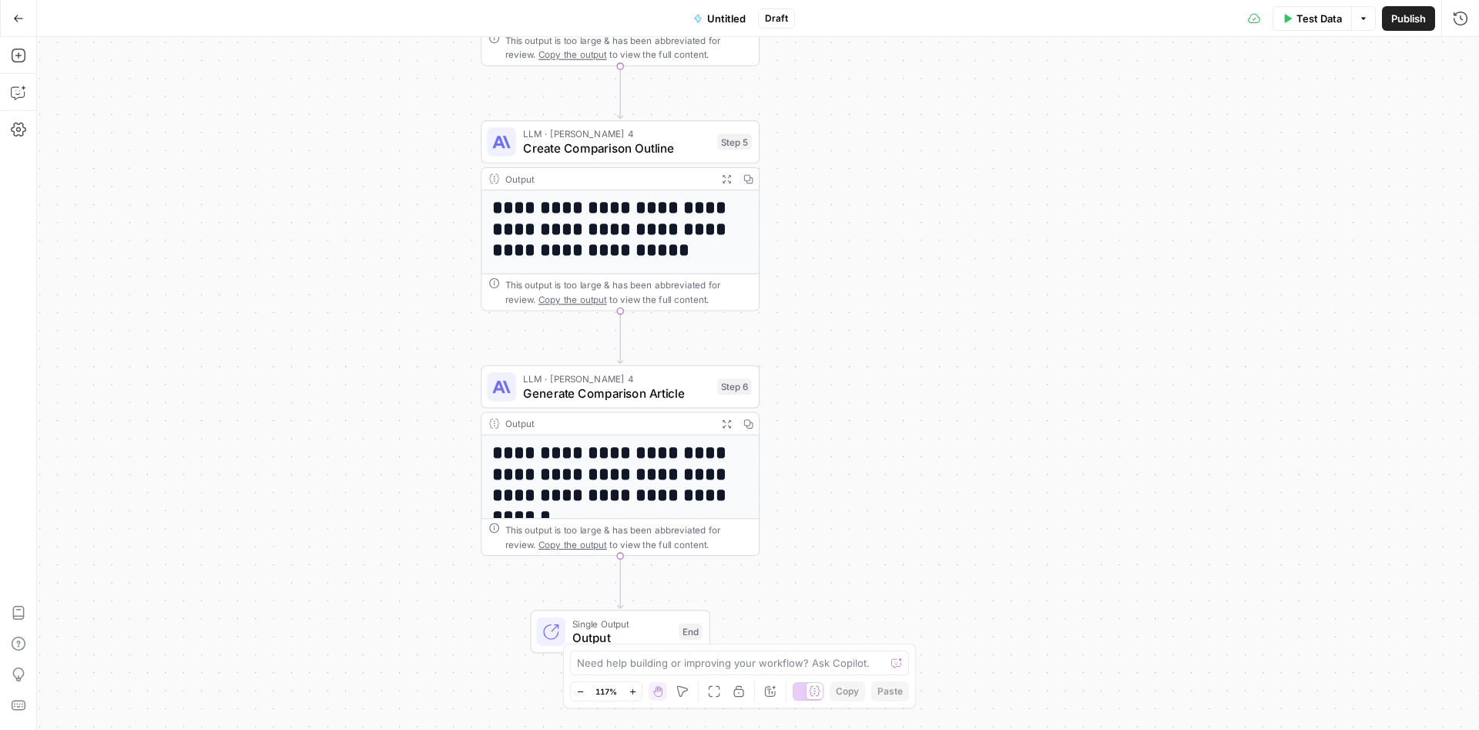
drag, startPoint x: 914, startPoint y: 533, endPoint x: 891, endPoint y: 381, distance: 153.6
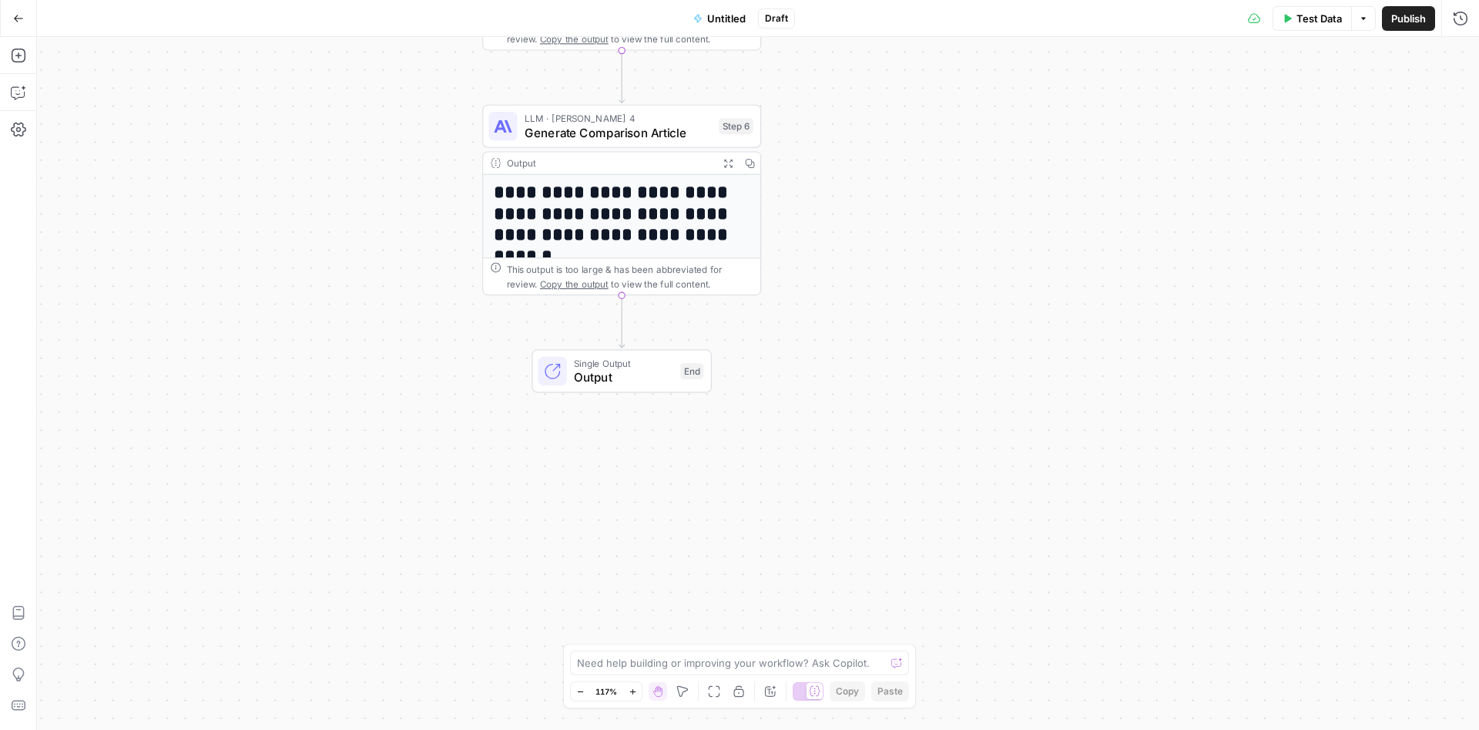
drag, startPoint x: 850, startPoint y: 522, endPoint x: 856, endPoint y: 230, distance: 292.0
